Goal: Task Accomplishment & Management: Complete application form

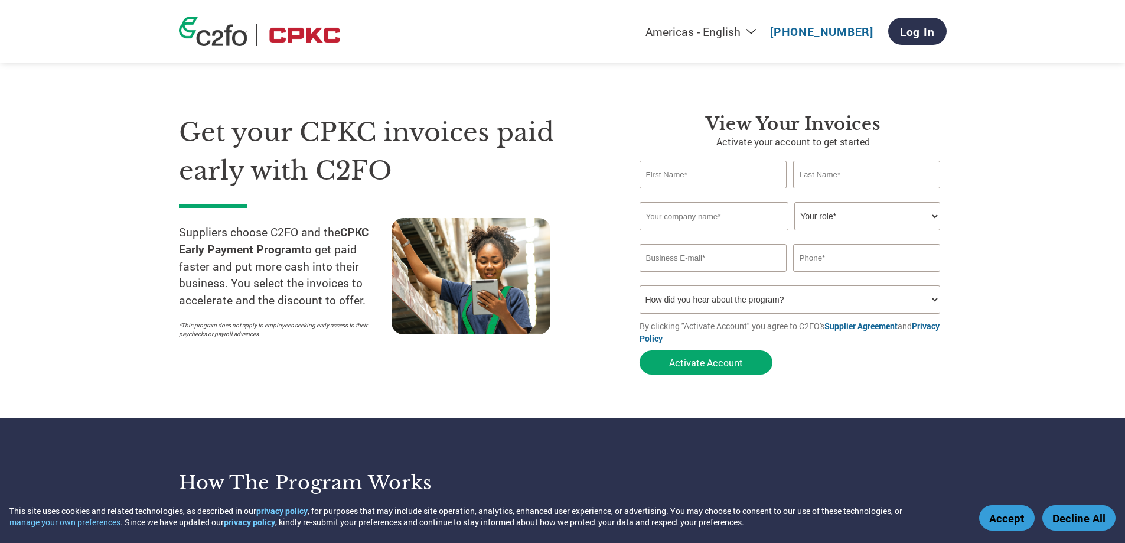
click at [719, 178] on input "text" at bounding box center [714, 175] width 148 height 28
type input "[PERSON_NAME]"
click at [715, 213] on input "text" at bounding box center [714, 216] width 149 height 28
type input "D Vala Enterprises, Inc"
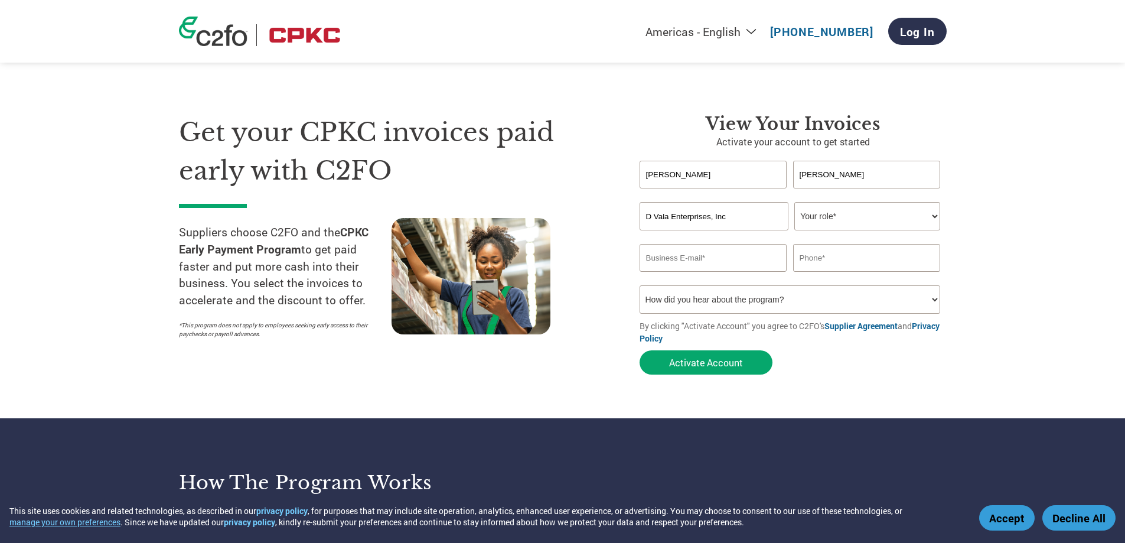
click at [819, 216] on select "Your role* CFO Controller Credit Manager Finance Director Treasurer CEO Preside…" at bounding box center [868, 216] width 146 height 28
select select "OWNER_FOUNDER"
click at [795, 202] on select "Your role* CFO Controller Credit Manager Finance Director Treasurer CEO Preside…" at bounding box center [868, 216] width 146 height 28
drag, startPoint x: 680, startPoint y: 260, endPoint x: 686, endPoint y: 256, distance: 7.2
click at [681, 259] on input "email" at bounding box center [714, 258] width 148 height 28
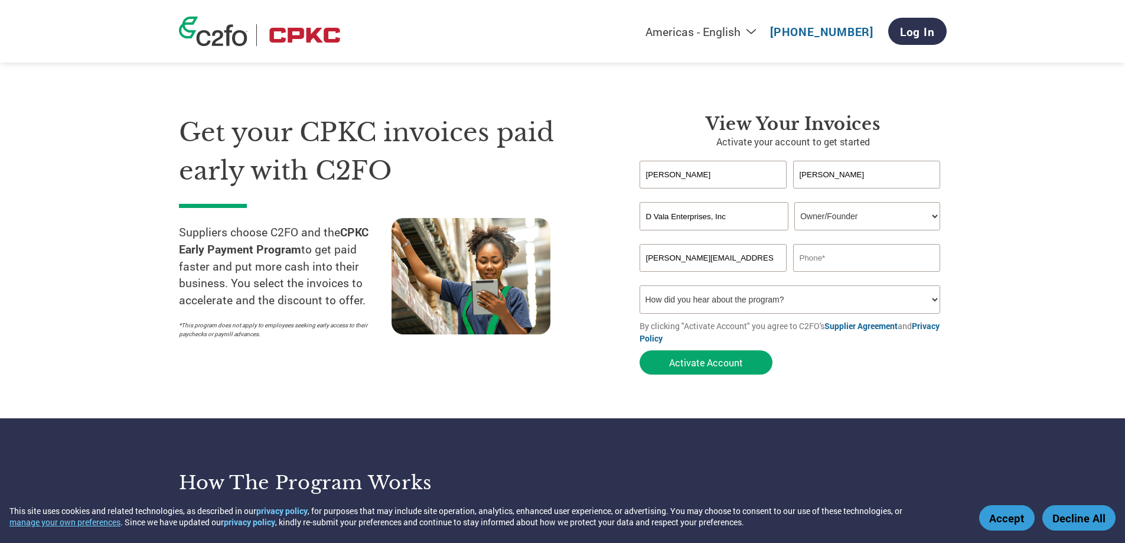
type input "[PERSON_NAME][EMAIL_ADDRESS][DOMAIN_NAME]"
type input "3612416363"
click at [719, 306] on select "How did you hear about the program? Received a letter Email Social Media Online…" at bounding box center [790, 299] width 301 height 28
select select "Other"
click at [640, 285] on select "How did you hear about the program? Received a letter Email Social Media Online…" at bounding box center [790, 299] width 301 height 28
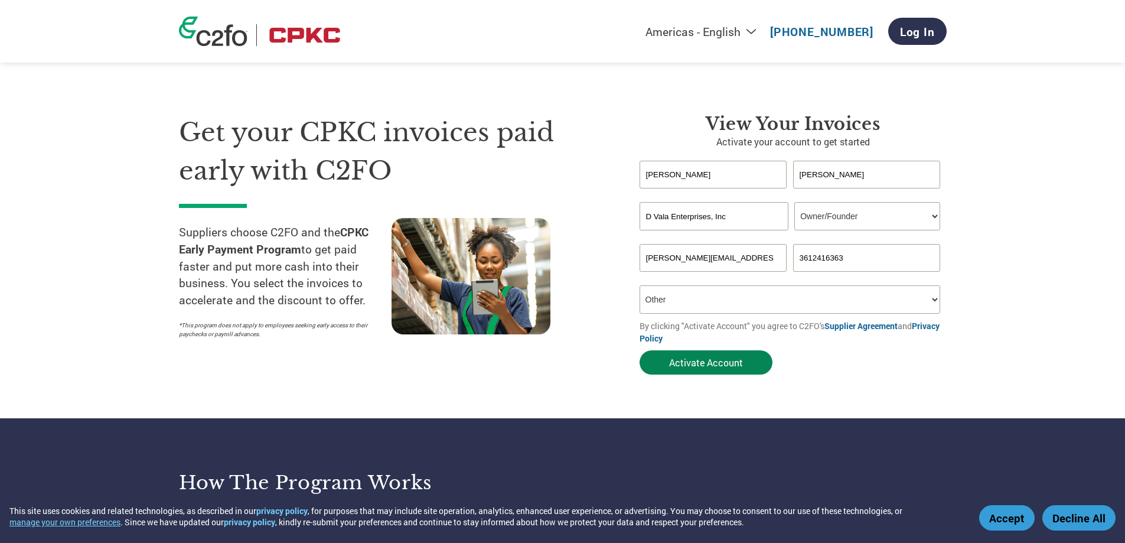
click at [691, 365] on button "Activate Account" at bounding box center [706, 362] width 133 height 24
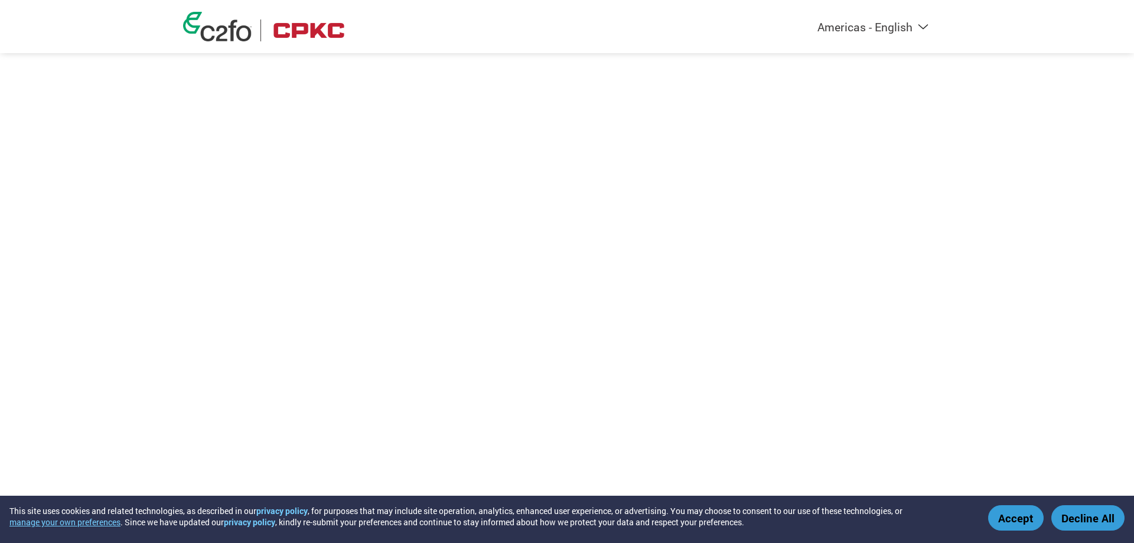
click at [1020, 520] on button "Accept" at bounding box center [1016, 517] width 56 height 25
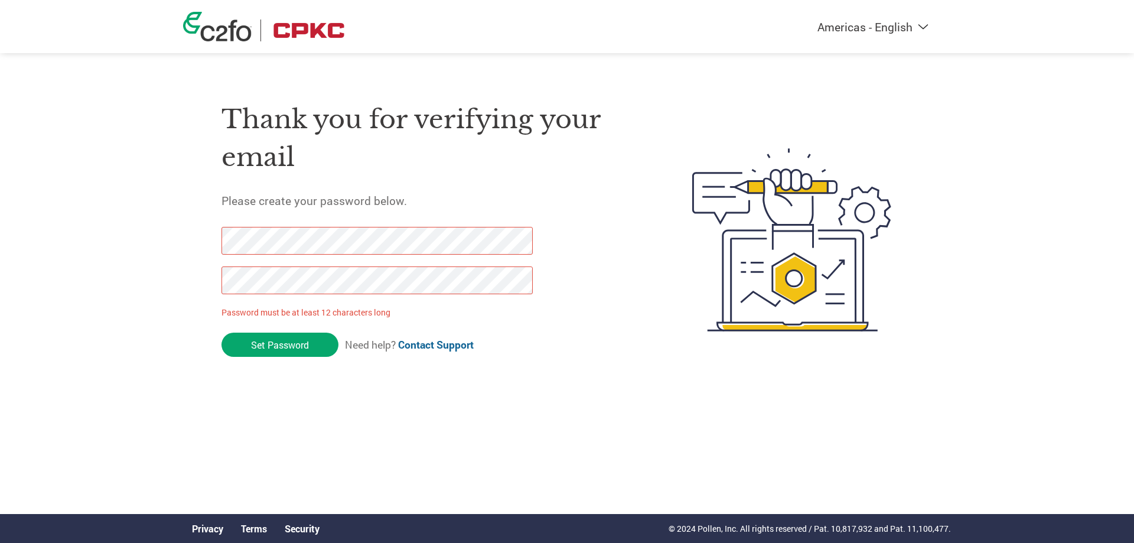
click at [661, 322] on div at bounding box center [774, 239] width 276 height 313
click at [122, 217] on div "Americas - English Américas - Español [GEOGRAPHIC_DATA] - Português Amériques -…" at bounding box center [567, 192] width 1134 height 385
click at [92, 229] on div "Americas - English Américas - Español Américas - Português Amériques - Français…" at bounding box center [567, 192] width 1134 height 385
click at [72, 254] on div "Americas - English Américas - Español Américas - Português Amériques - Français…" at bounding box center [567, 192] width 1134 height 385
click at [311, 347] on input "Set Password" at bounding box center [280, 345] width 117 height 24
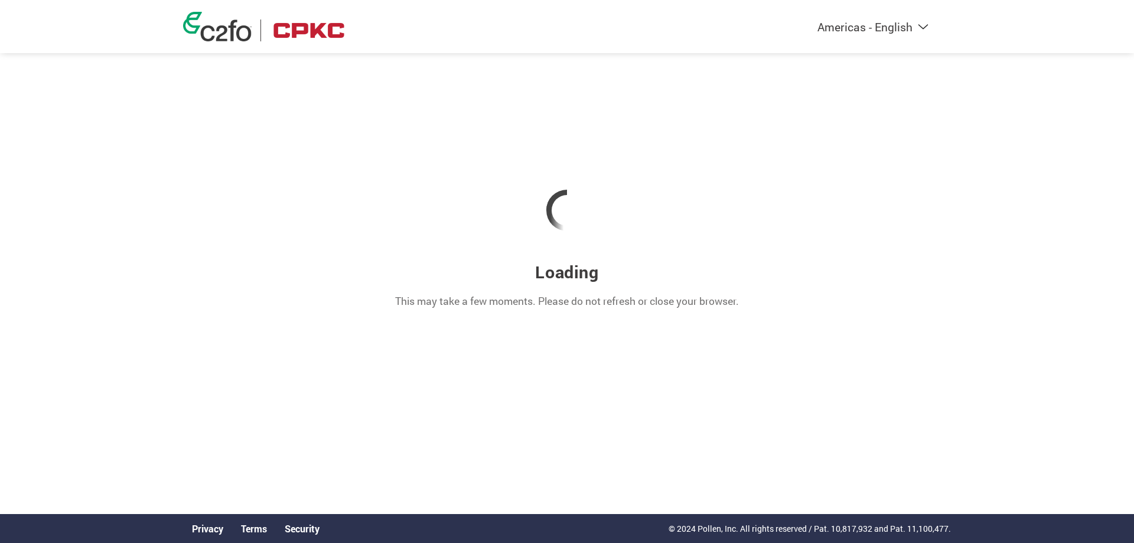
click at [848, 263] on div "Loading This may take a few moments. Please do not refresh or close your browse…" at bounding box center [567, 239] width 768 height 159
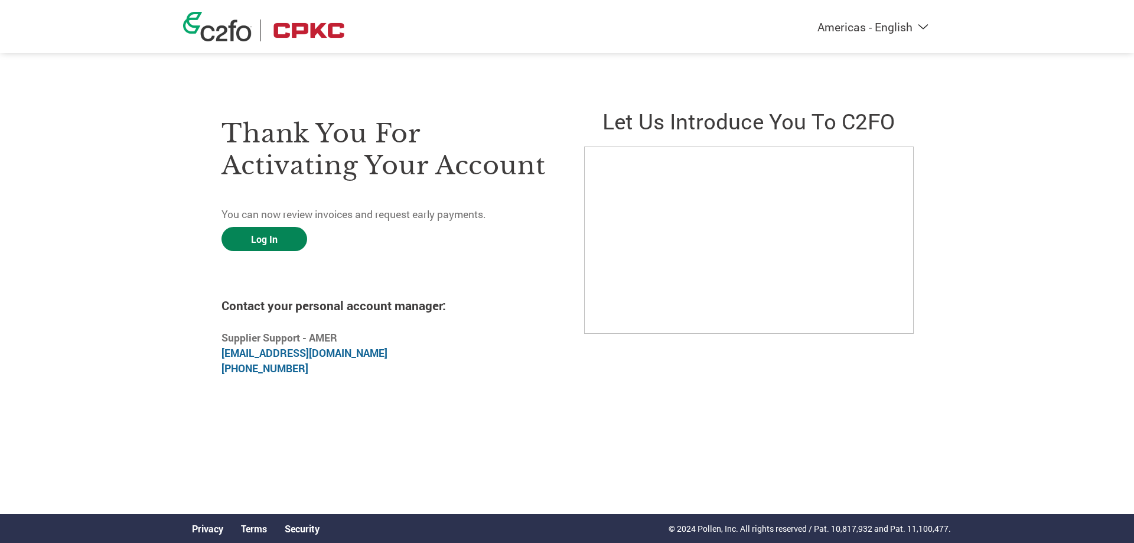
drag, startPoint x: 276, startPoint y: 240, endPoint x: 285, endPoint y: 237, distance: 8.8
click at [276, 240] on link "Log In" at bounding box center [265, 239] width 86 height 24
